Goal: Task Accomplishment & Management: Manage account settings

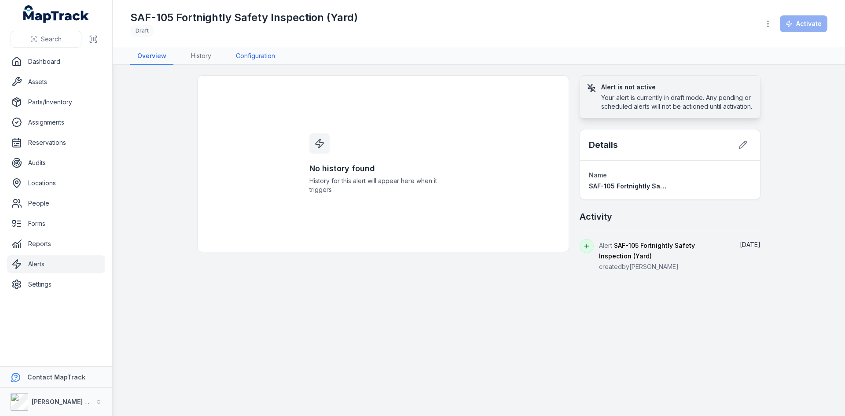
click at [259, 53] on link "Configuration" at bounding box center [255, 56] width 53 height 17
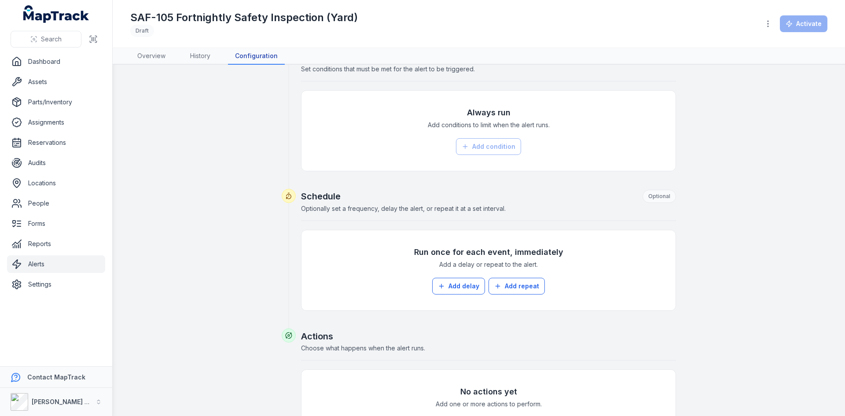
scroll to position [207, 0]
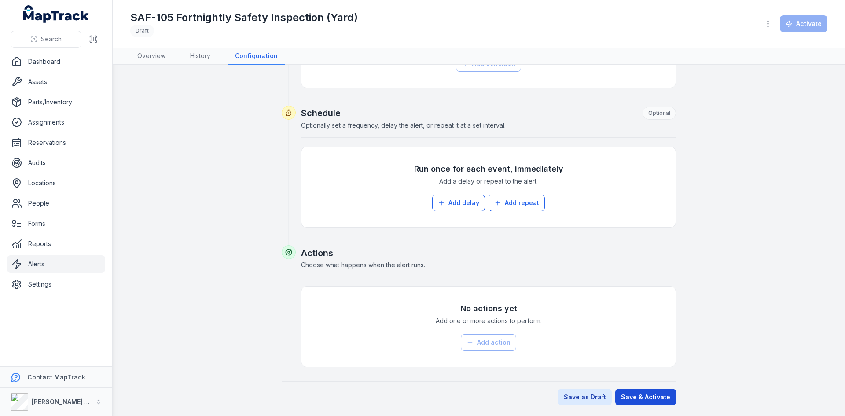
click at [648, 397] on button "Save & Activate" at bounding box center [646, 397] width 61 height 17
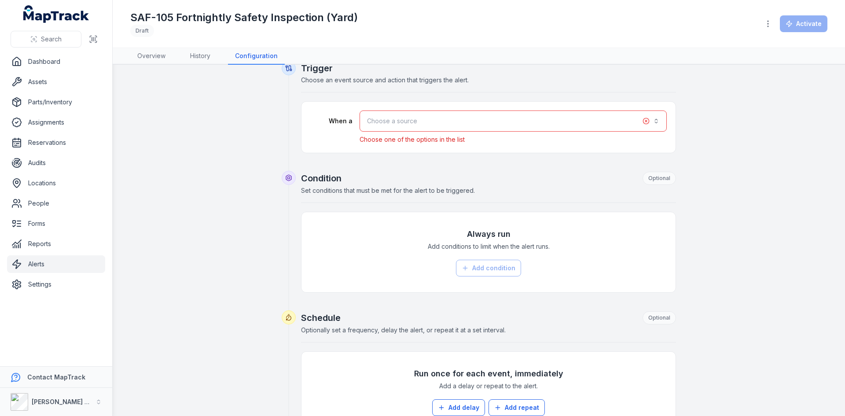
scroll to position [0, 0]
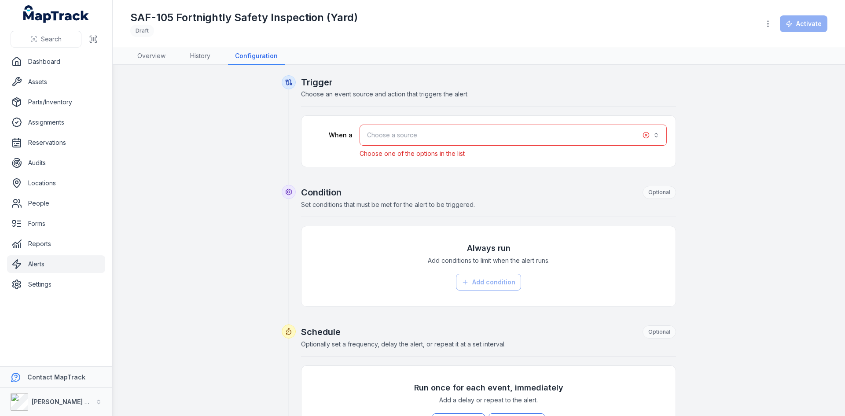
click at [439, 137] on button "Choose a source" at bounding box center [513, 135] width 307 height 21
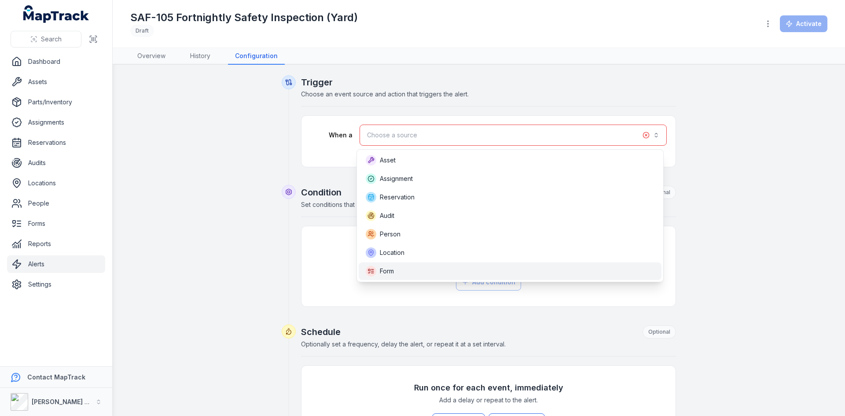
click at [418, 273] on div "Form" at bounding box center [510, 271] width 289 height 11
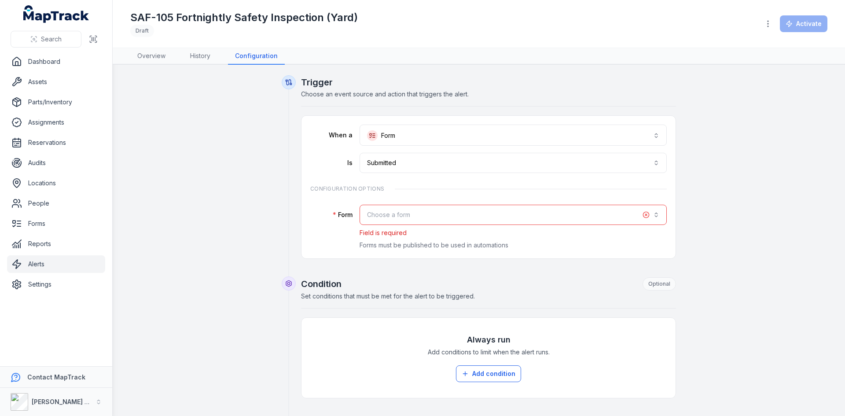
click at [429, 208] on button "Choose a form" at bounding box center [513, 215] width 307 height 20
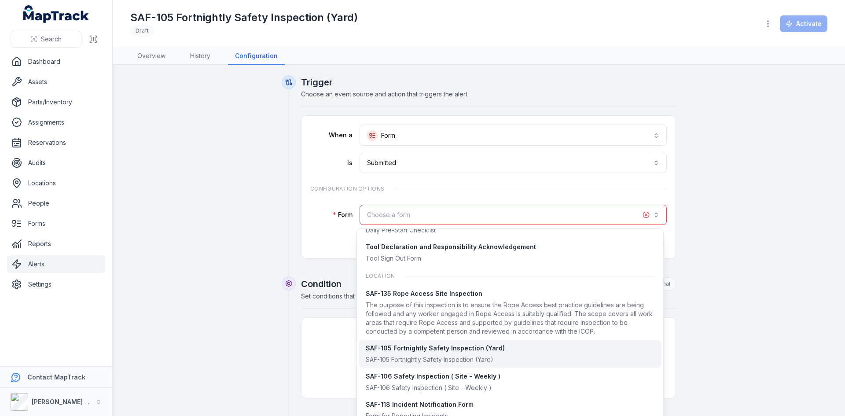
scroll to position [778, 0]
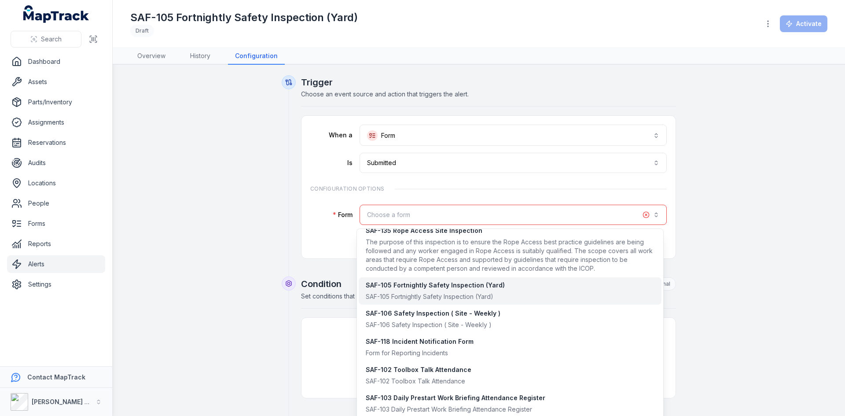
click at [389, 294] on div "SAF-105 Fortnightly Safety Inspection (Yard)" at bounding box center [435, 296] width 139 height 9
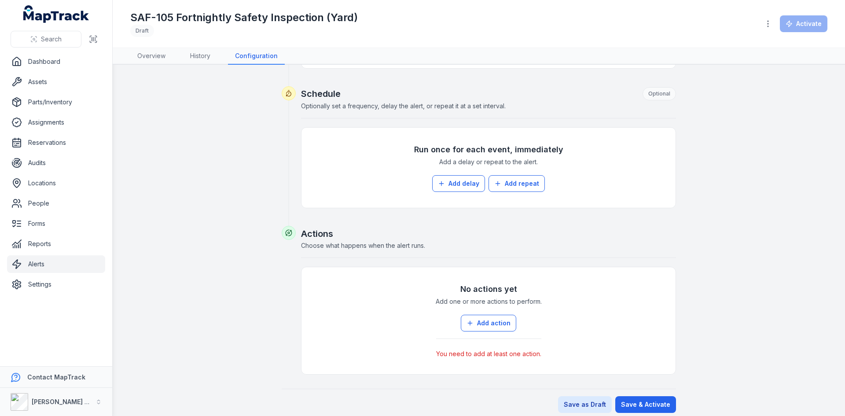
scroll to position [325, 0]
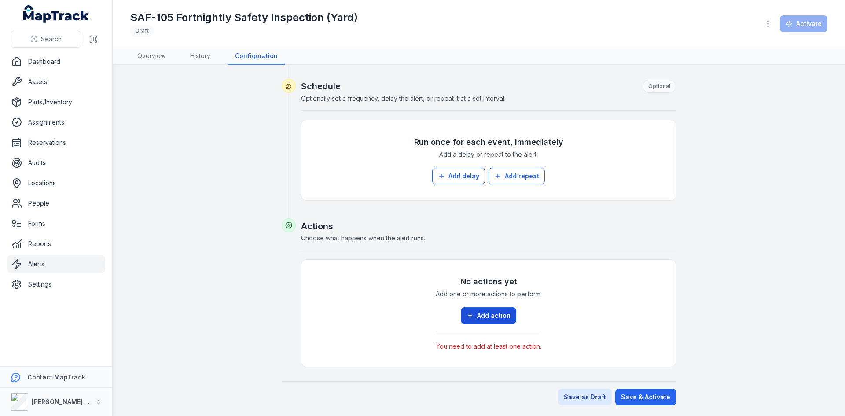
click at [487, 312] on button "Add action" at bounding box center [488, 315] width 55 height 17
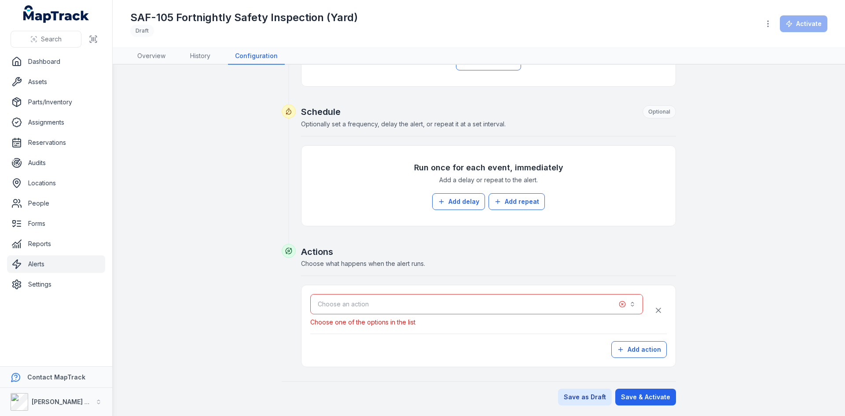
click at [481, 307] on button "Choose an action" at bounding box center [476, 304] width 333 height 20
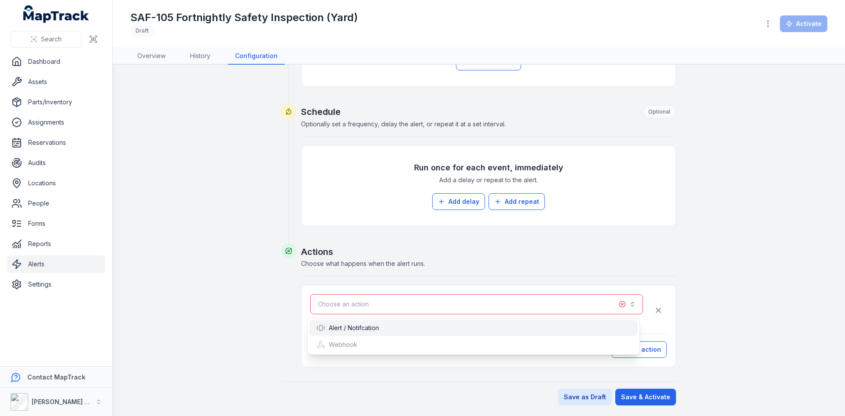
click at [419, 324] on div "Alert / Notifcation" at bounding box center [474, 328] width 314 height 9
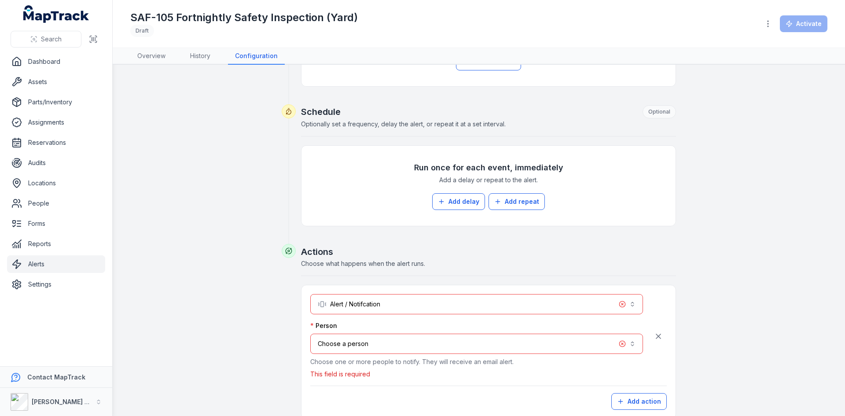
click at [410, 348] on button "Choose a person" at bounding box center [476, 344] width 333 height 20
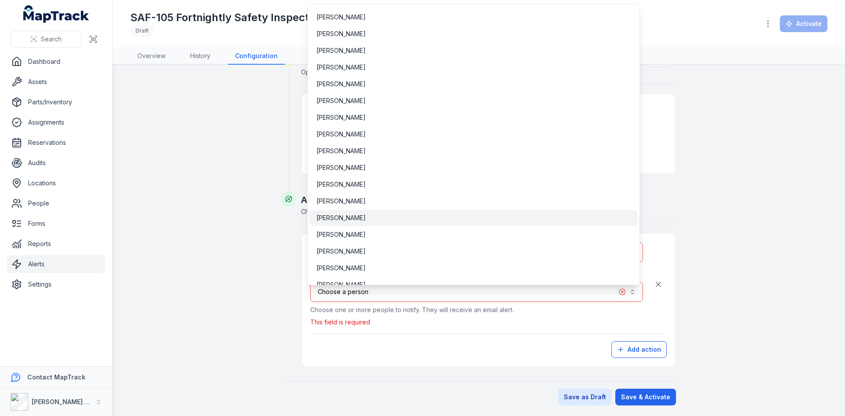
scroll to position [3355, 0]
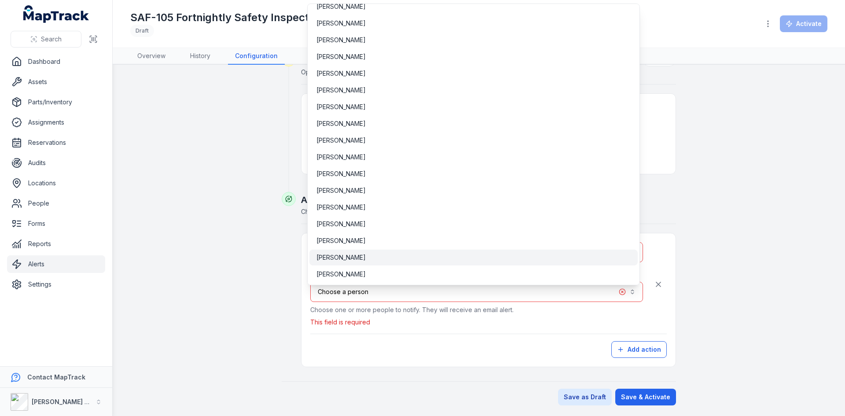
click at [364, 257] on div "[PERSON_NAME]" at bounding box center [474, 257] width 314 height 9
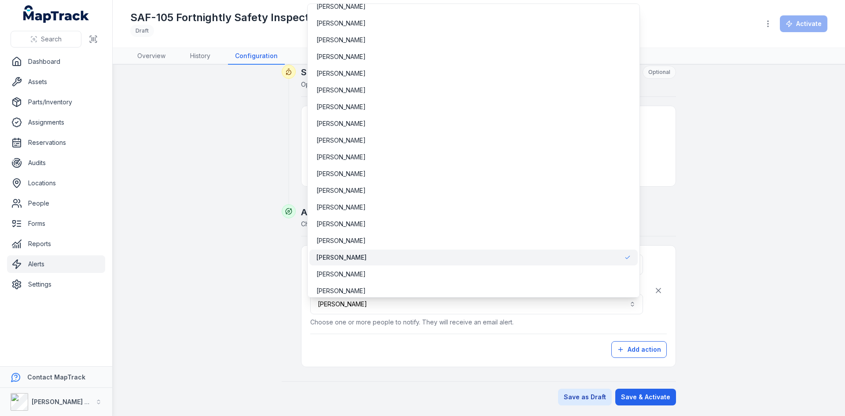
scroll to position [339, 0]
click at [630, 351] on div "**********" at bounding box center [488, 306] width 357 height 103
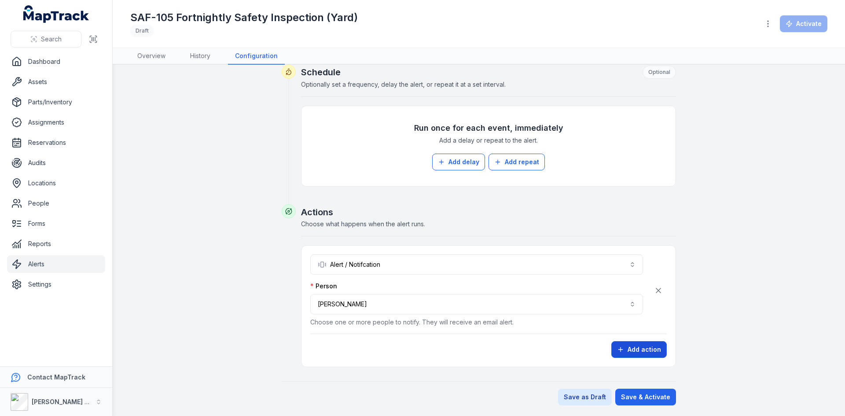
click at [630, 350] on button "Add action" at bounding box center [639, 349] width 55 height 17
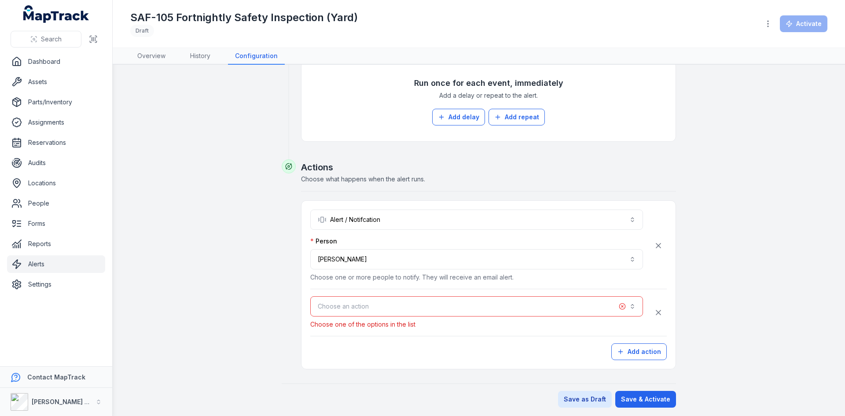
scroll to position [386, 0]
click at [337, 303] on button "Choose an action" at bounding box center [476, 304] width 333 height 20
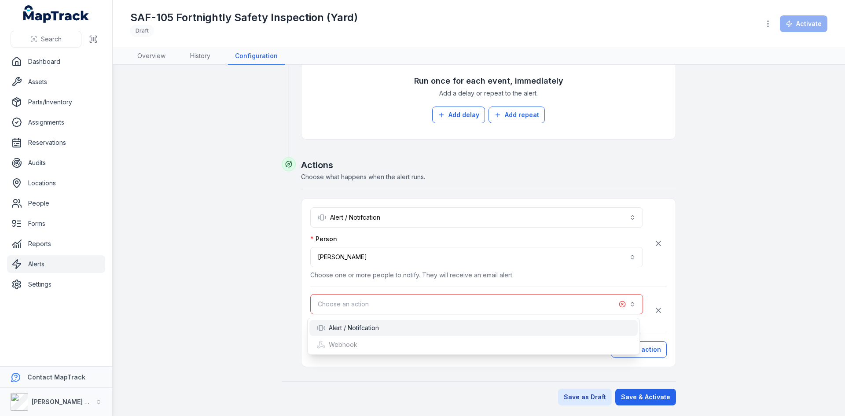
click at [347, 326] on div "Alert / Notifcation" at bounding box center [348, 328] width 63 height 9
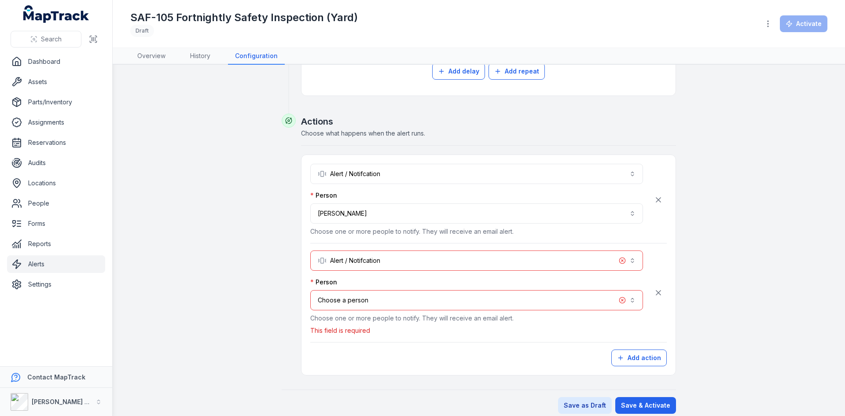
scroll to position [430, 0]
click at [374, 306] on button "Choose a person" at bounding box center [476, 300] width 333 height 20
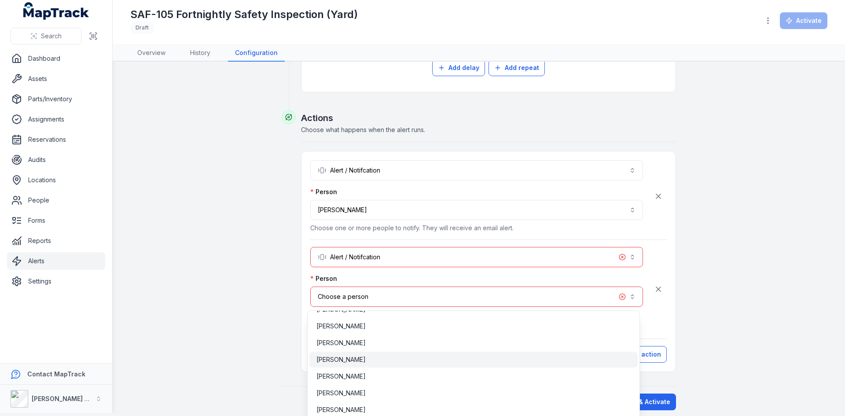
scroll to position [625, 0]
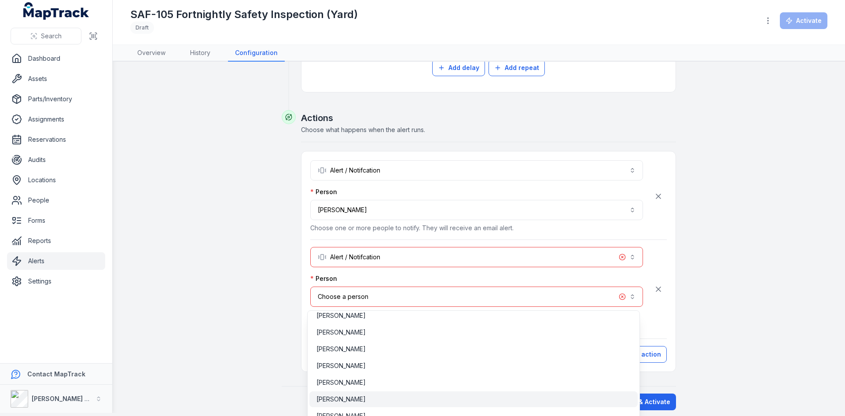
click at [343, 402] on span "[PERSON_NAME]" at bounding box center [341, 399] width 49 height 9
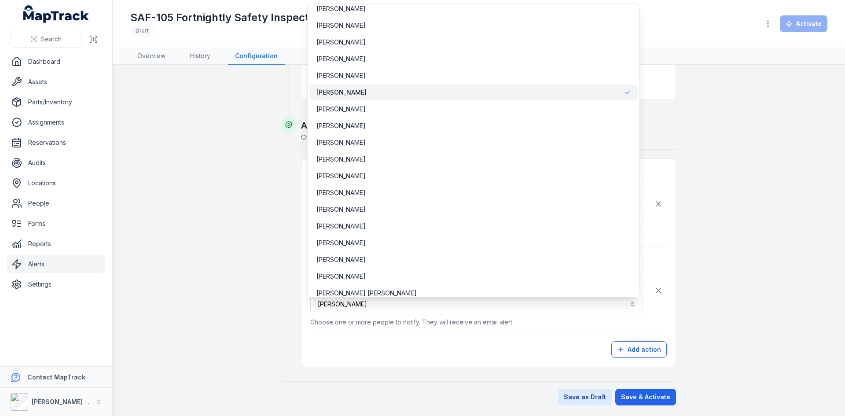
scroll to position [426, 0]
click at [383, 308] on button "**********" at bounding box center [476, 304] width 333 height 20
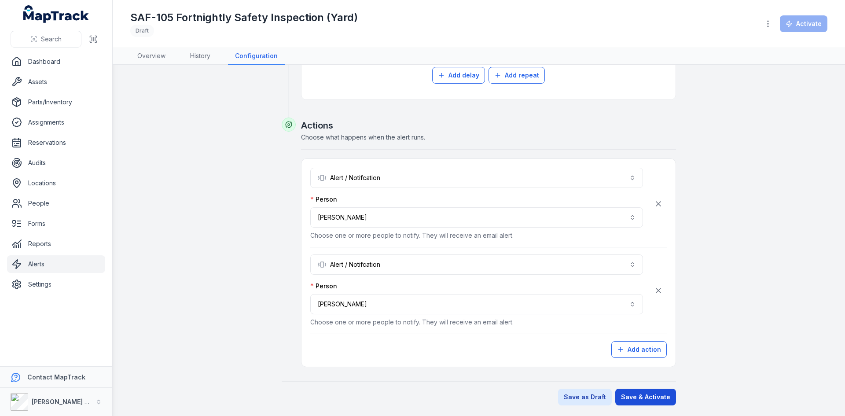
click at [649, 398] on button "Save & Activate" at bounding box center [646, 397] width 61 height 17
